Goal: Navigation & Orientation: Find specific page/section

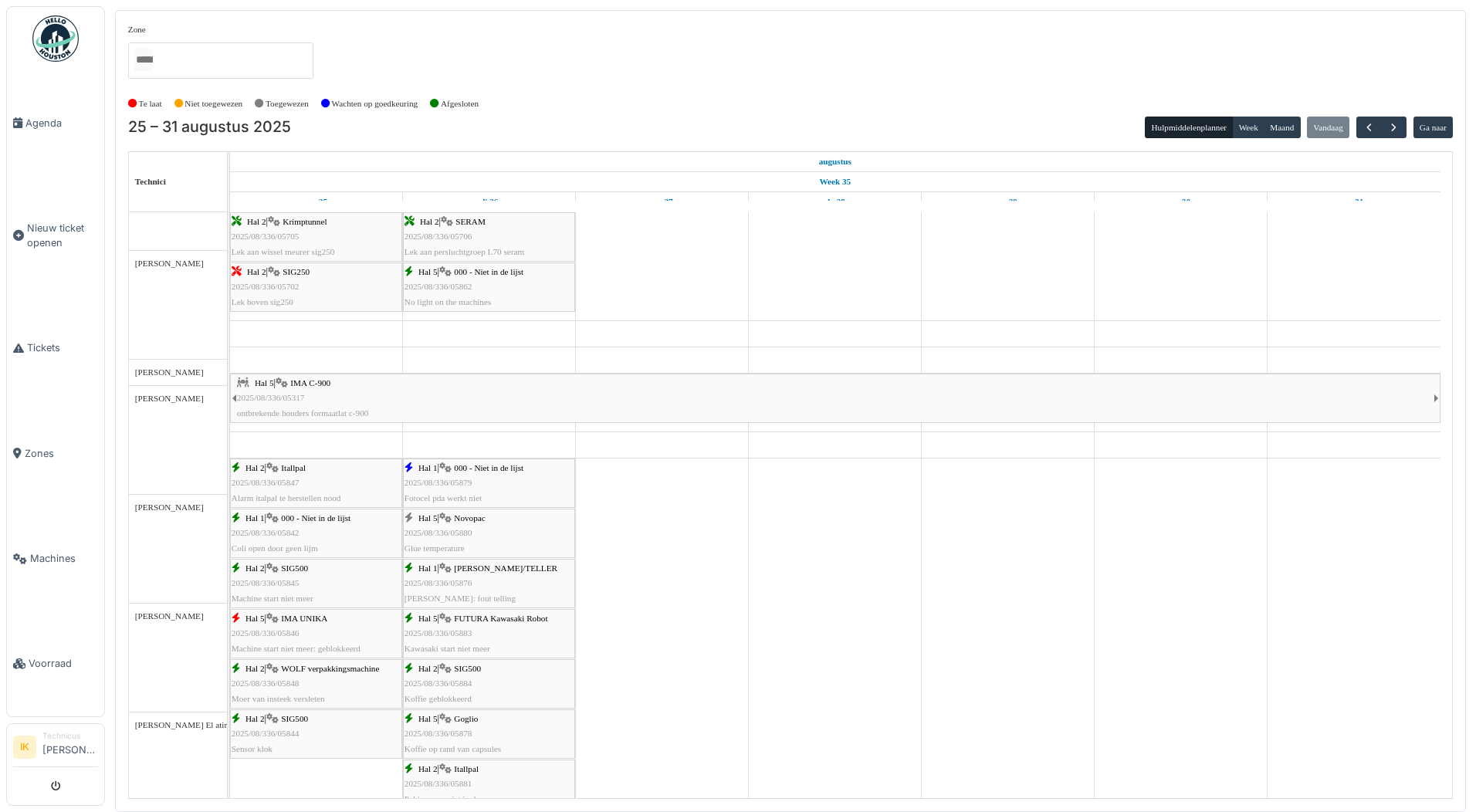
scroll to position [617, 0]
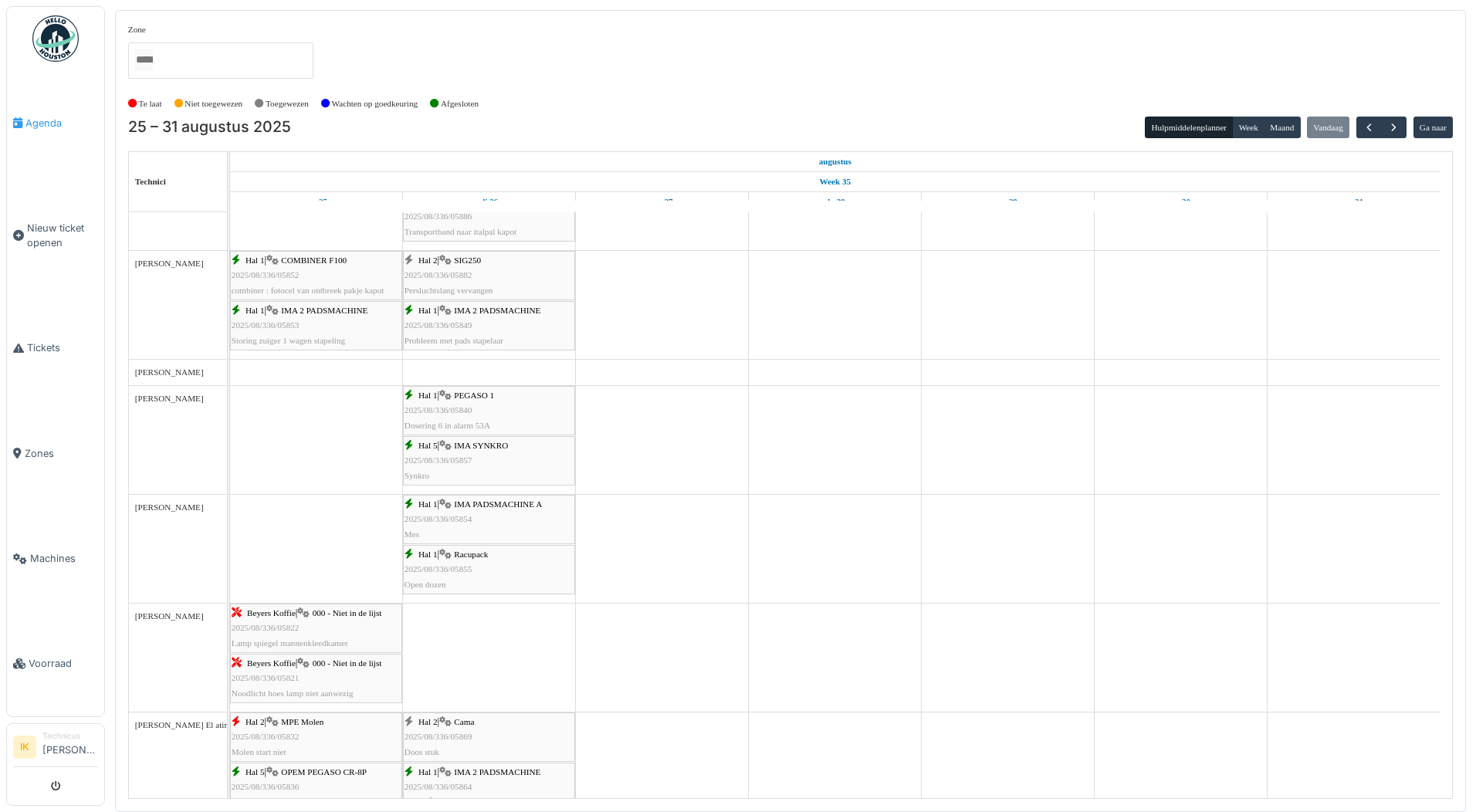
click at [48, 119] on span "Agenda" at bounding box center [62, 123] width 73 height 15
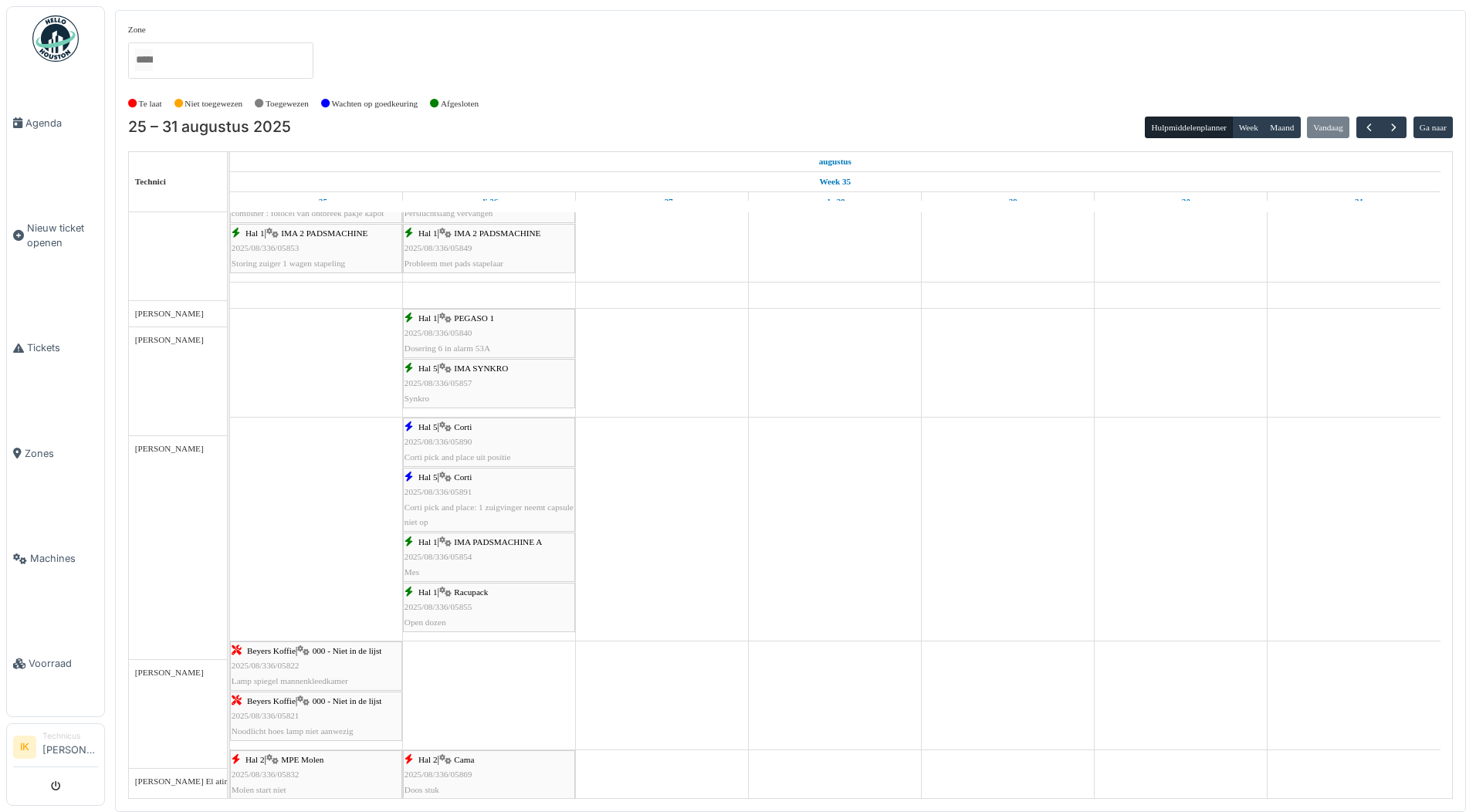
scroll to position [695, 0]
click at [482, 440] on div "Hal 5 | Corti 2025/08/336/05890 Corti pick and place uit positie" at bounding box center [489, 442] width 169 height 45
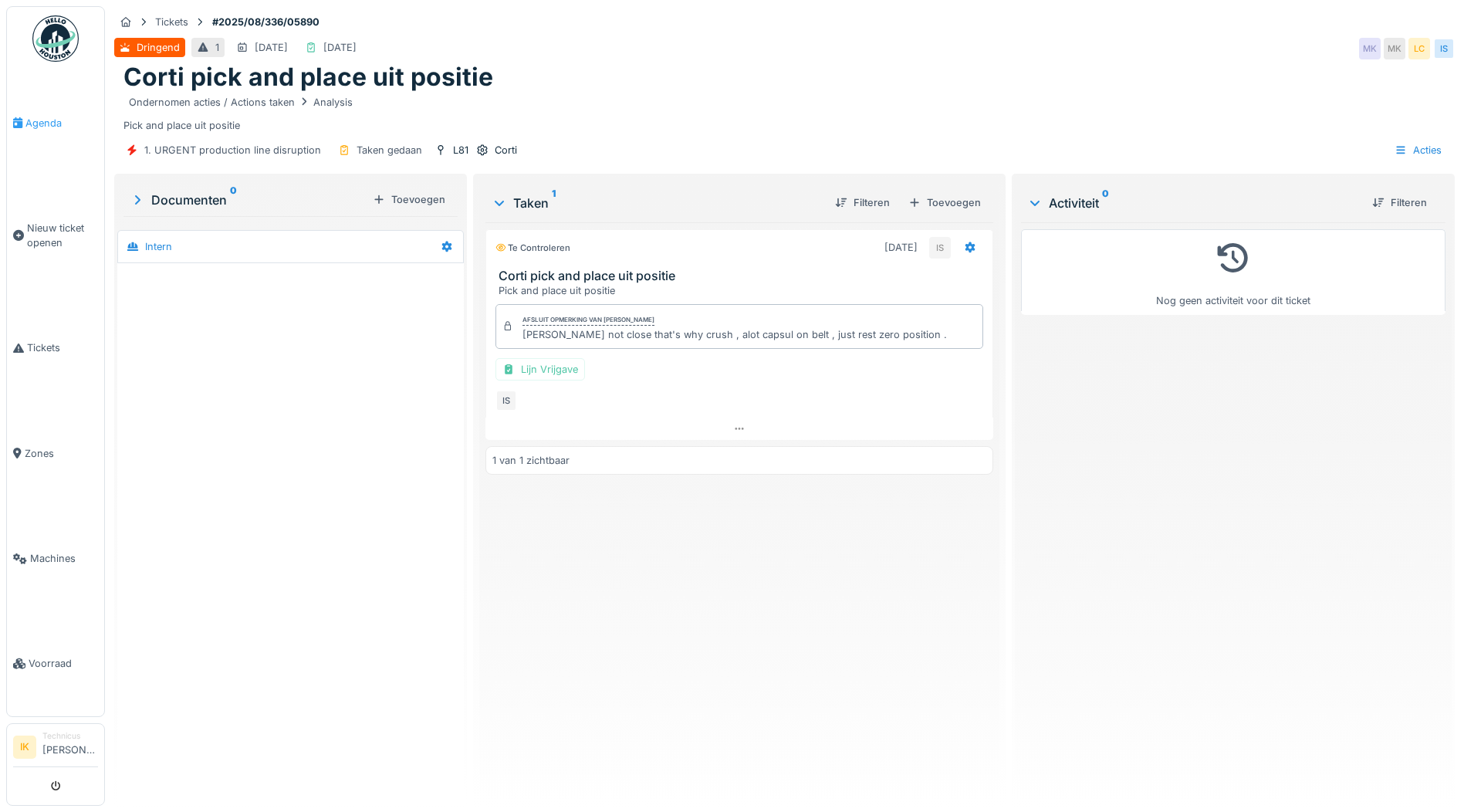
click at [46, 123] on span "Agenda" at bounding box center [62, 123] width 73 height 15
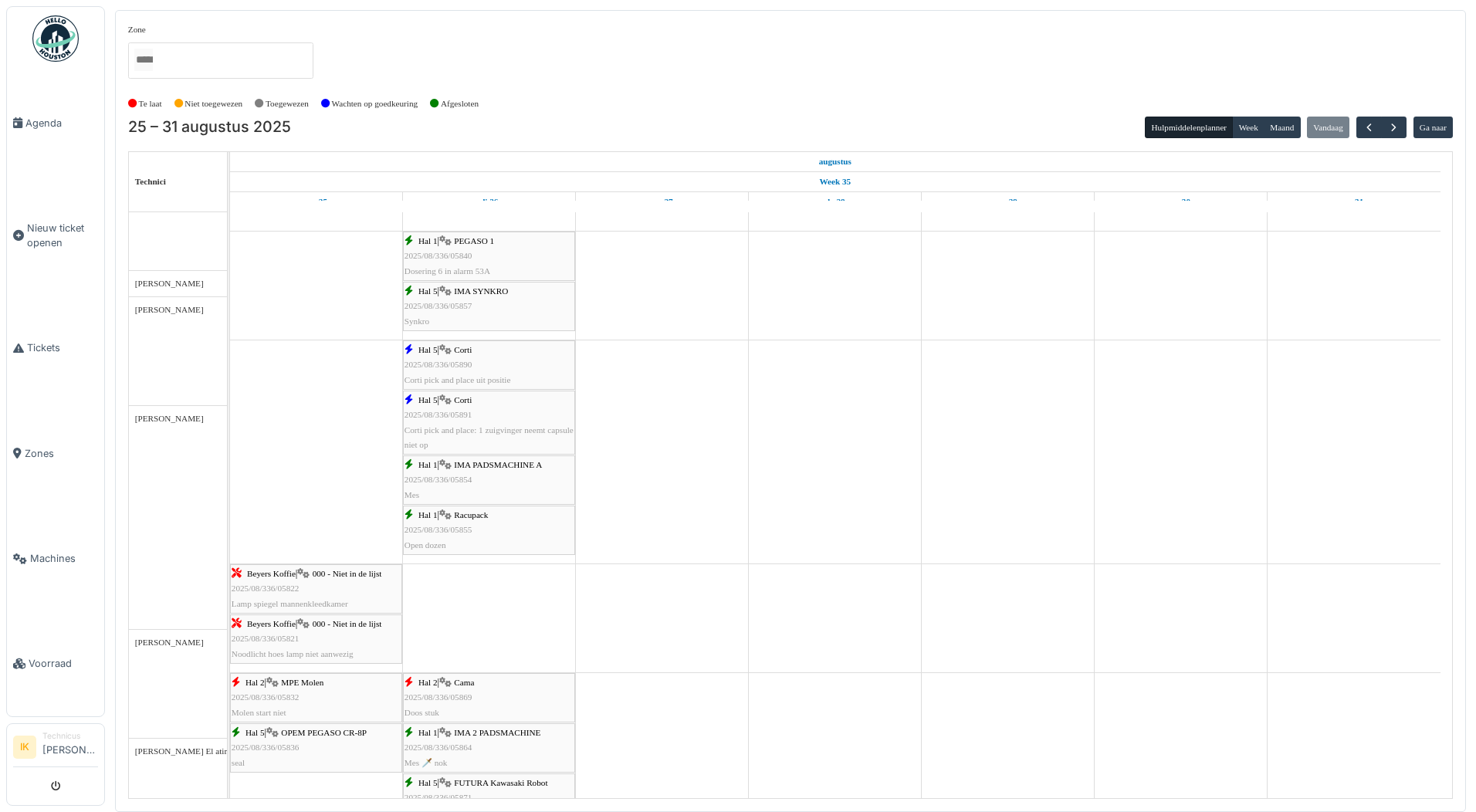
scroll to position [772, 0]
click at [455, 376] on span "Corti pick and place uit positie" at bounding box center [458, 380] width 106 height 9
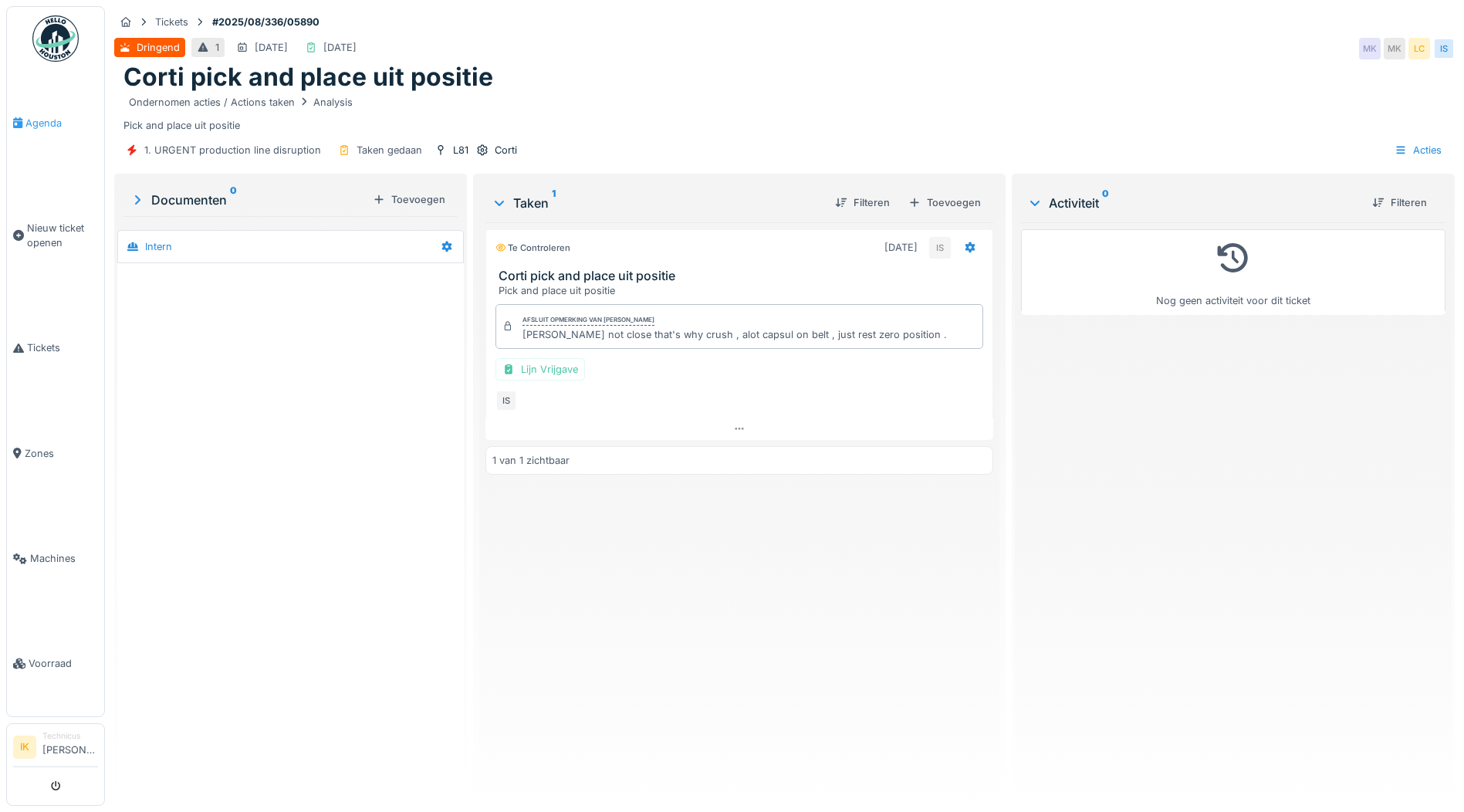
click at [45, 120] on span "Agenda" at bounding box center [62, 123] width 73 height 15
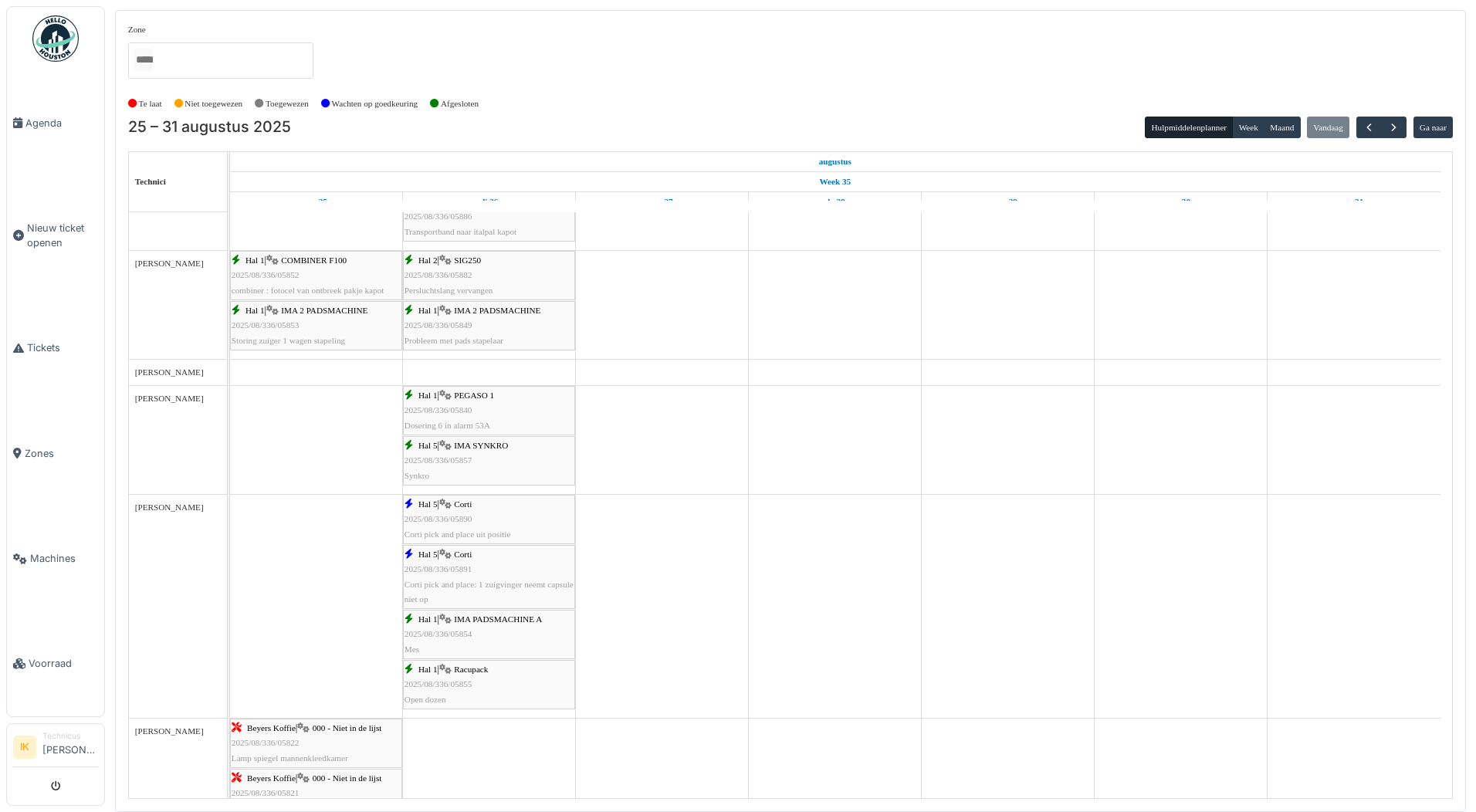
scroll to position [695, 0]
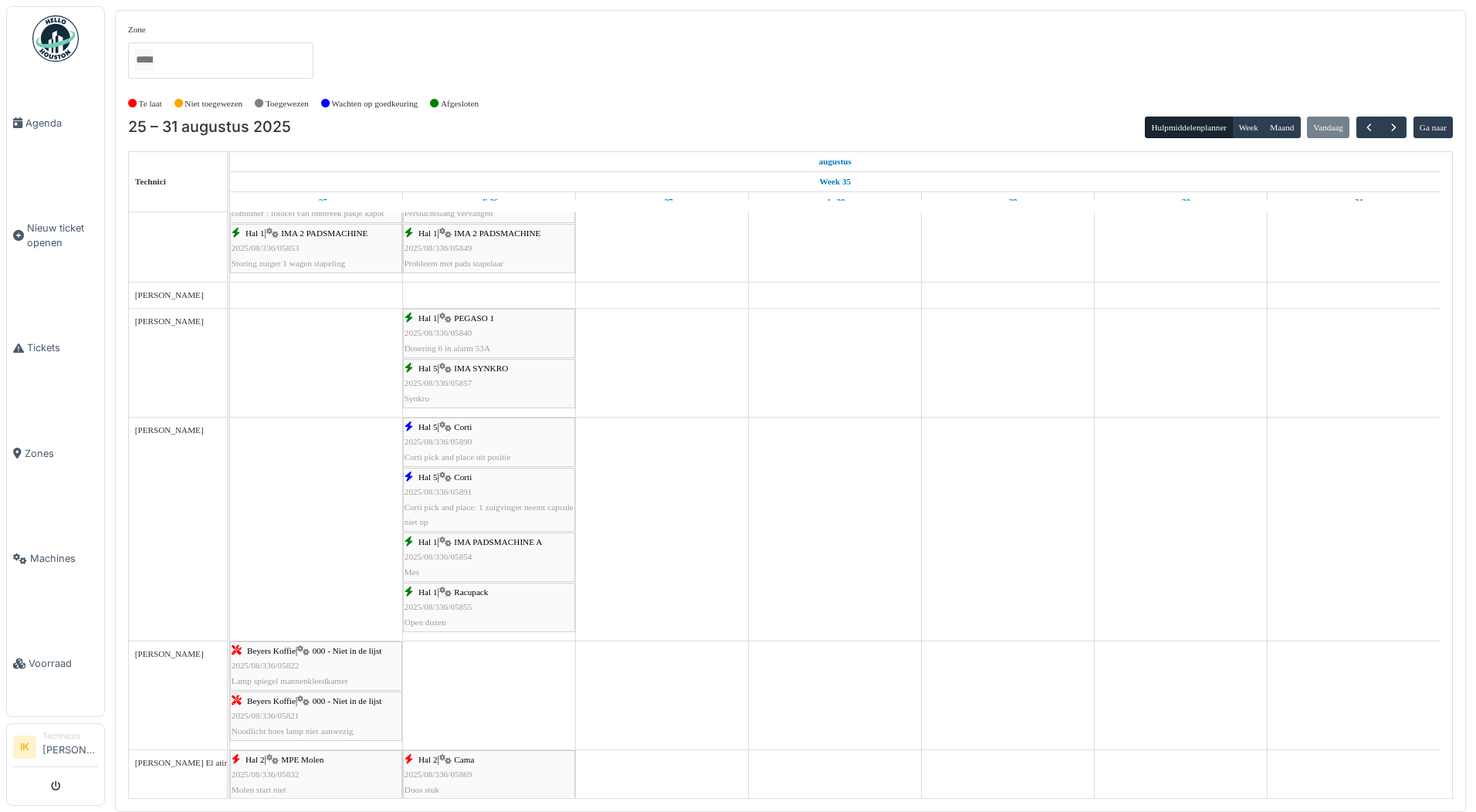
click at [421, 485] on div "Hal 5 | Corti 2025/08/336/05891 Corti pick and place: 1 zuigvinger neemt capsul…" at bounding box center [489, 499] width 169 height 59
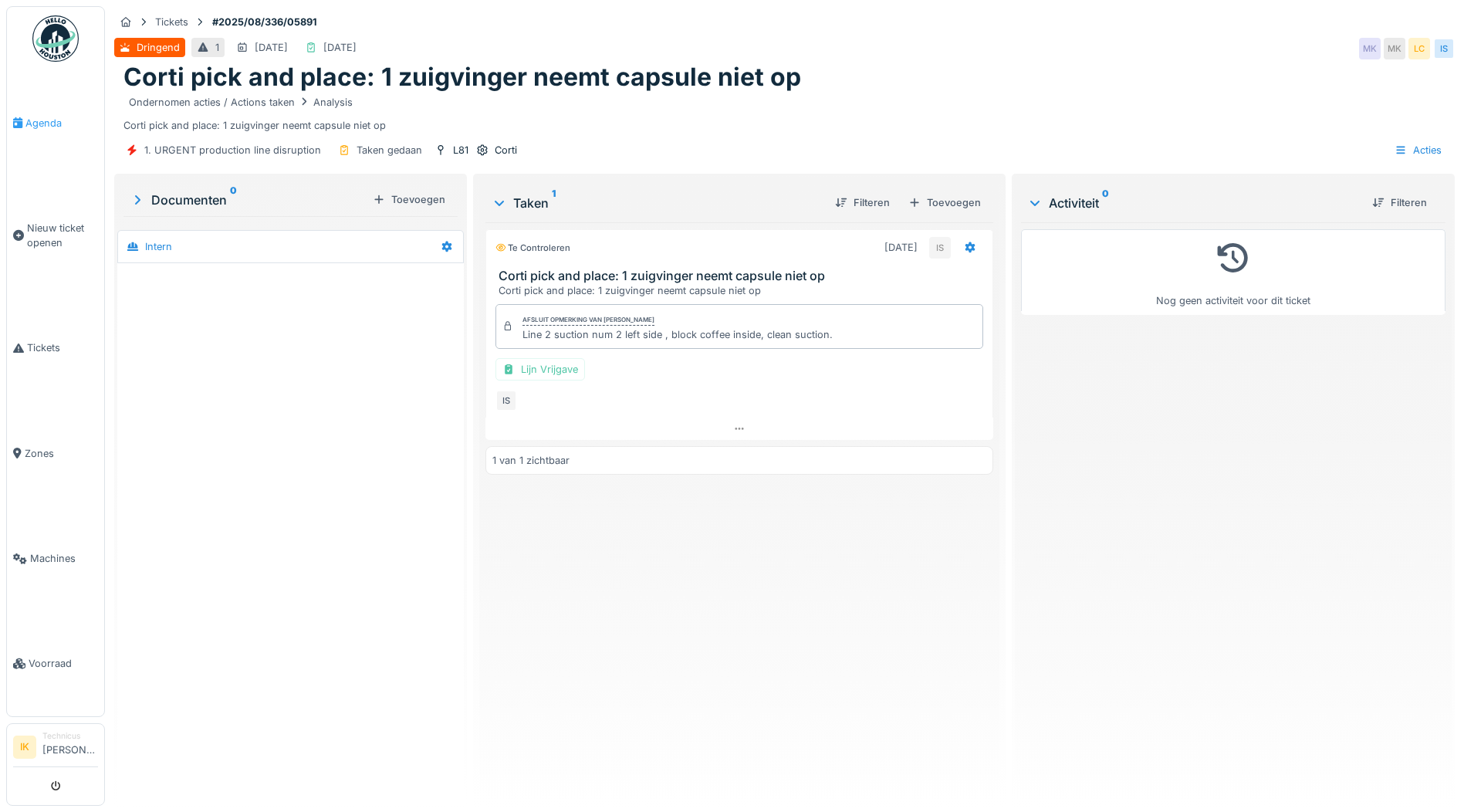
click at [38, 116] on span "Agenda" at bounding box center [62, 123] width 73 height 15
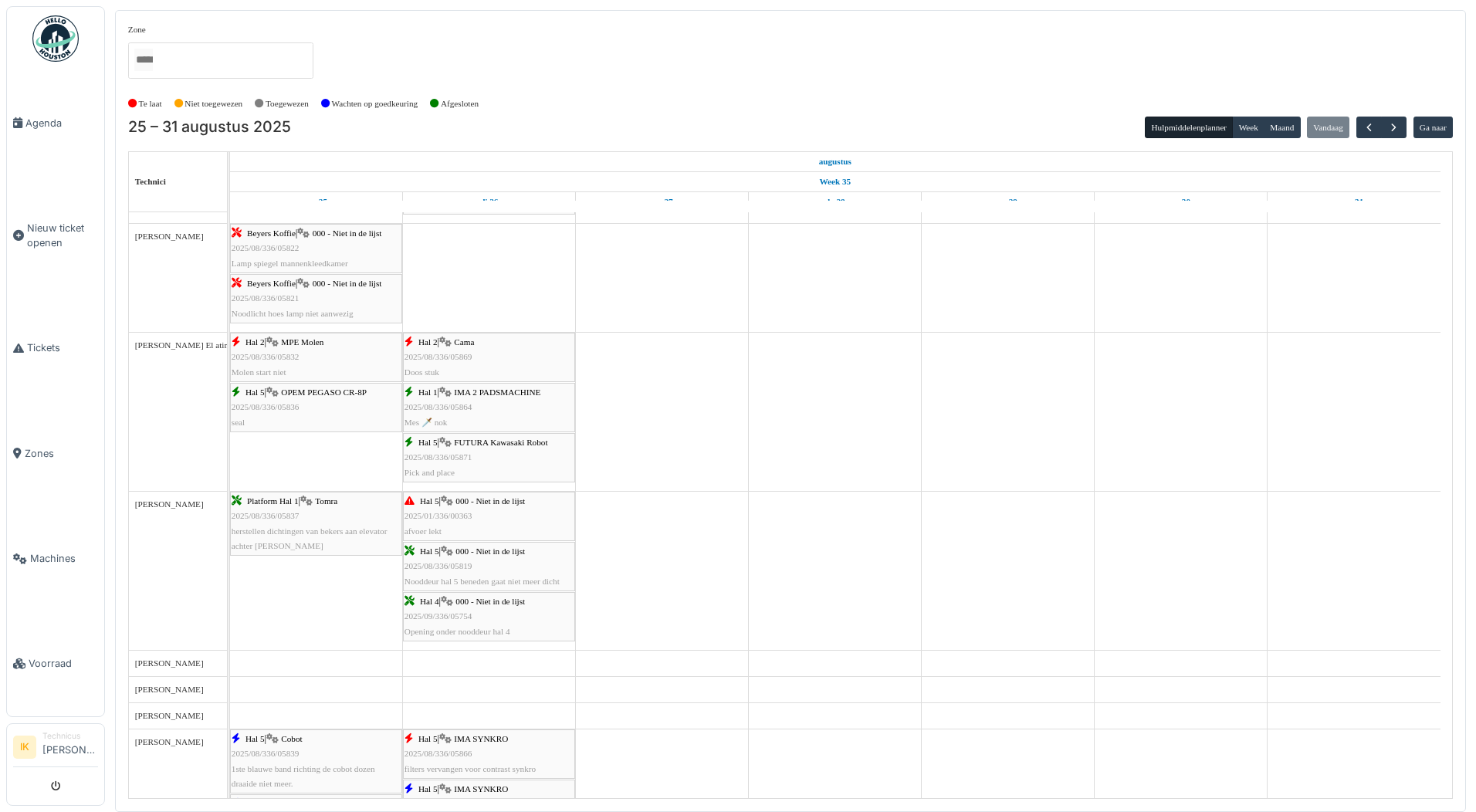
scroll to position [1157, 0]
